Goal: Information Seeking & Learning: Learn about a topic

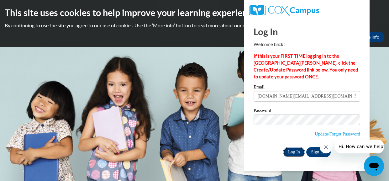
click at [296, 153] on input "Log In" at bounding box center [294, 152] width 22 height 10
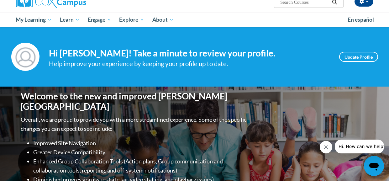
scroll to position [62, 0]
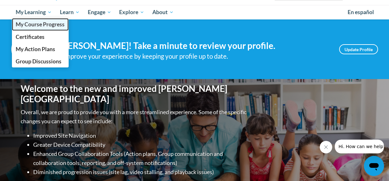
click at [40, 22] on span "My Course Progress" at bounding box center [40, 24] width 49 height 7
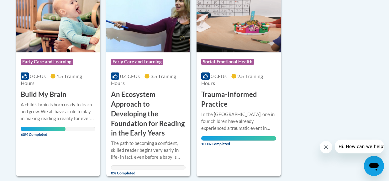
scroll to position [364, 0]
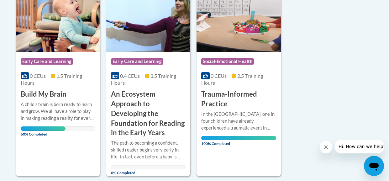
click at [67, 108] on div "A child's brain is born ready to learn and grow. We all have a role to play in …" at bounding box center [58, 111] width 75 height 21
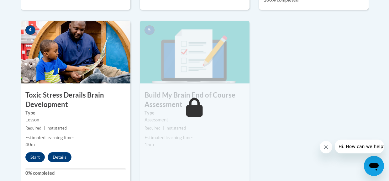
scroll to position [364, 0]
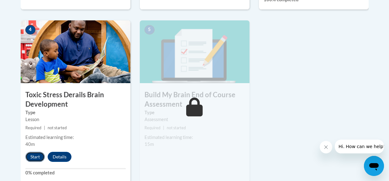
click at [33, 157] on button "Start" at bounding box center [34, 157] width 19 height 10
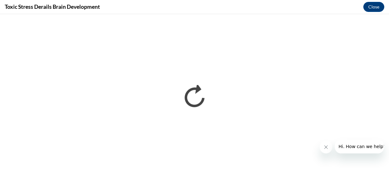
scroll to position [0, 0]
click at [326, 147] on icon "Close message from company" at bounding box center [326, 147] width 5 height 5
